Goal: Information Seeking & Learning: Learn about a topic

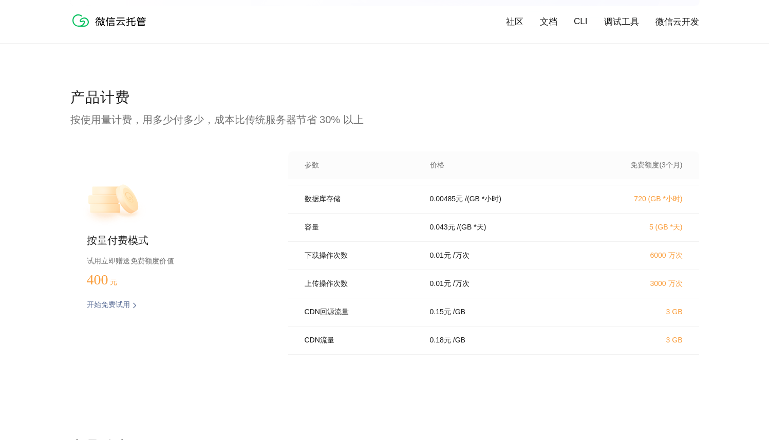
scroll to position [2018, 0]
click at [122, 253] on div "按量付费模式 试用立即赠送免费额度价值 400 元 开始免费试用 预估费用" at bounding box center [162, 253] width 185 height 203
click at [112, 281] on p "400 元" at bounding box center [112, 280] width 51 height 16
drag, startPoint x: 108, startPoint y: 248, endPoint x: 144, endPoint y: 252, distance: 36.2
click at [145, 248] on div "按量付费模式 试用立即赠送免费额度价值 400 元 开始免费试用 预估费用" at bounding box center [162, 253] width 185 height 203
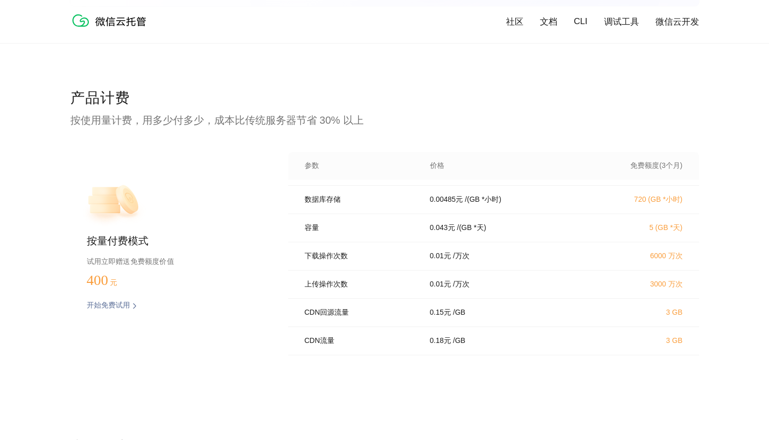
click at [124, 267] on p "试用立即赠送免费额度价值" at bounding box center [171, 261] width 168 height 13
click at [121, 258] on p "试用立即赠送免费额度价值" at bounding box center [171, 261] width 168 height 13
click at [154, 288] on div "按量付费模式 试用立即赠送免费额度价值 400 元 开始免费试用 预估费用" at bounding box center [162, 253] width 185 height 203
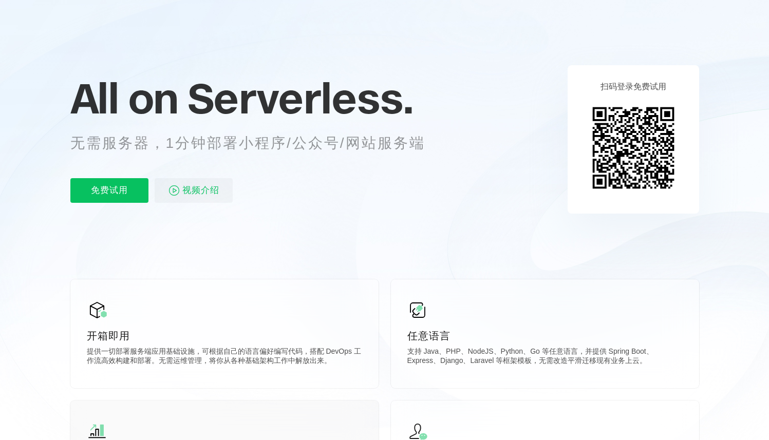
scroll to position [209, 0]
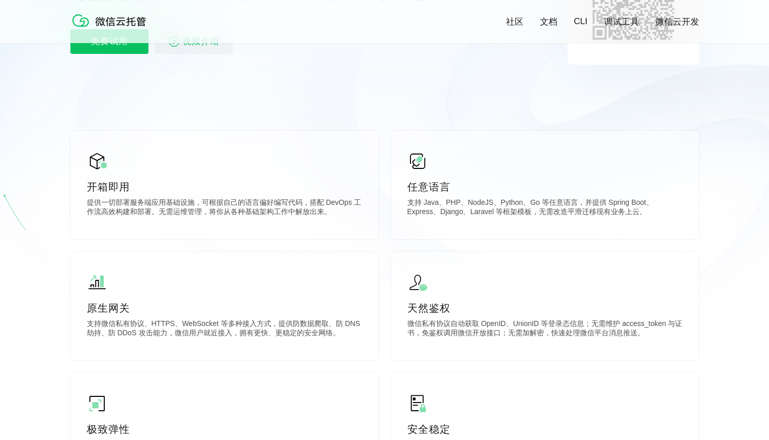
click at [624, 23] on link "调试工具" at bounding box center [621, 22] width 35 height 12
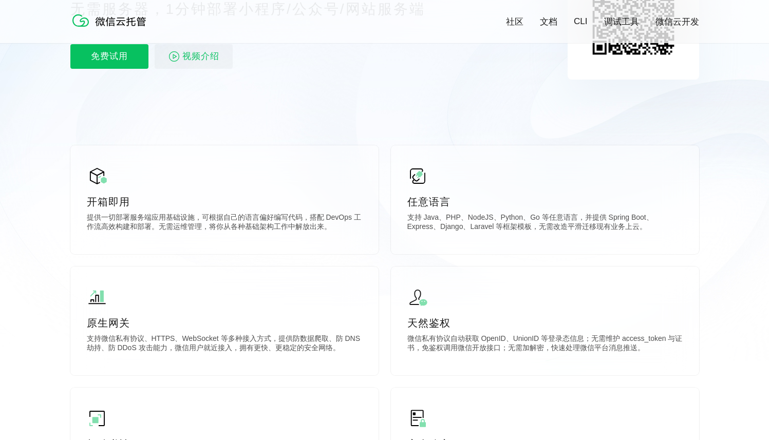
scroll to position [0, 0]
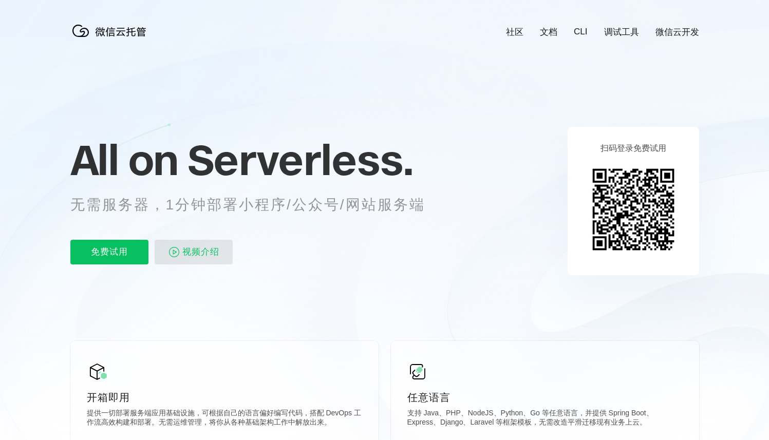
click at [184, 257] on span "视频介绍" at bounding box center [200, 252] width 37 height 25
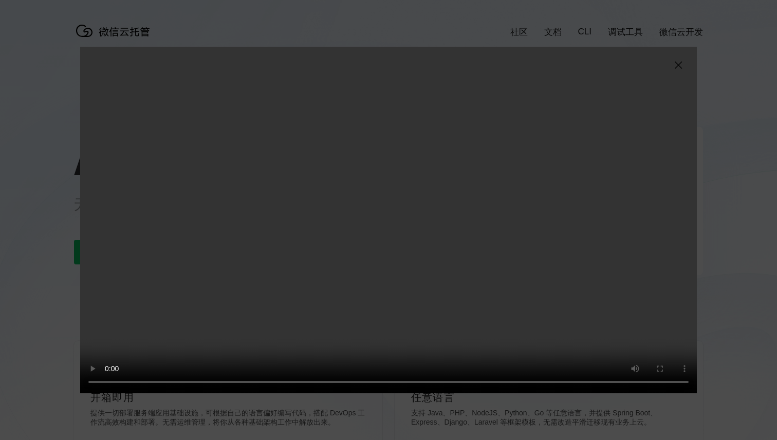
click at [679, 67] on img at bounding box center [678, 65] width 12 height 12
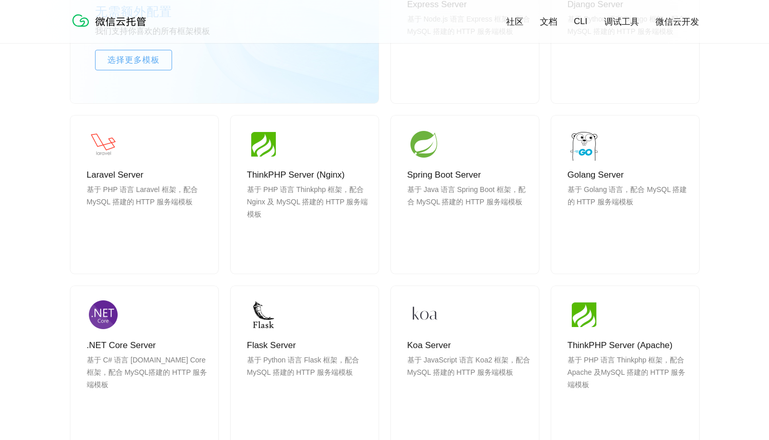
scroll to position [959, 0]
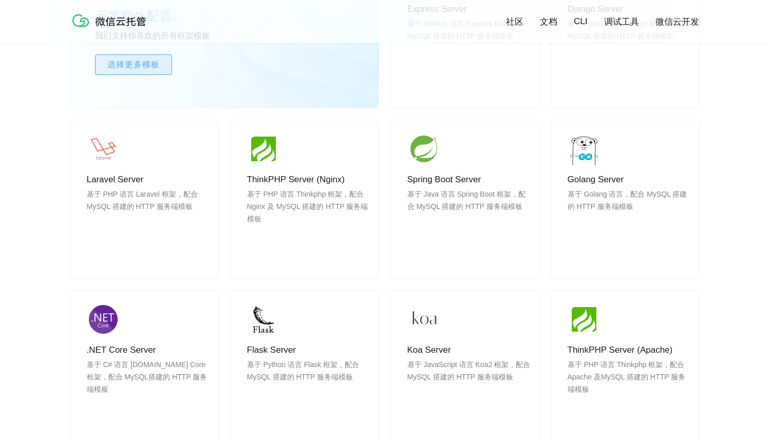
click at [115, 55] on link "选择更多模板" at bounding box center [133, 64] width 77 height 21
